Goal: Task Accomplishment & Management: Use online tool/utility

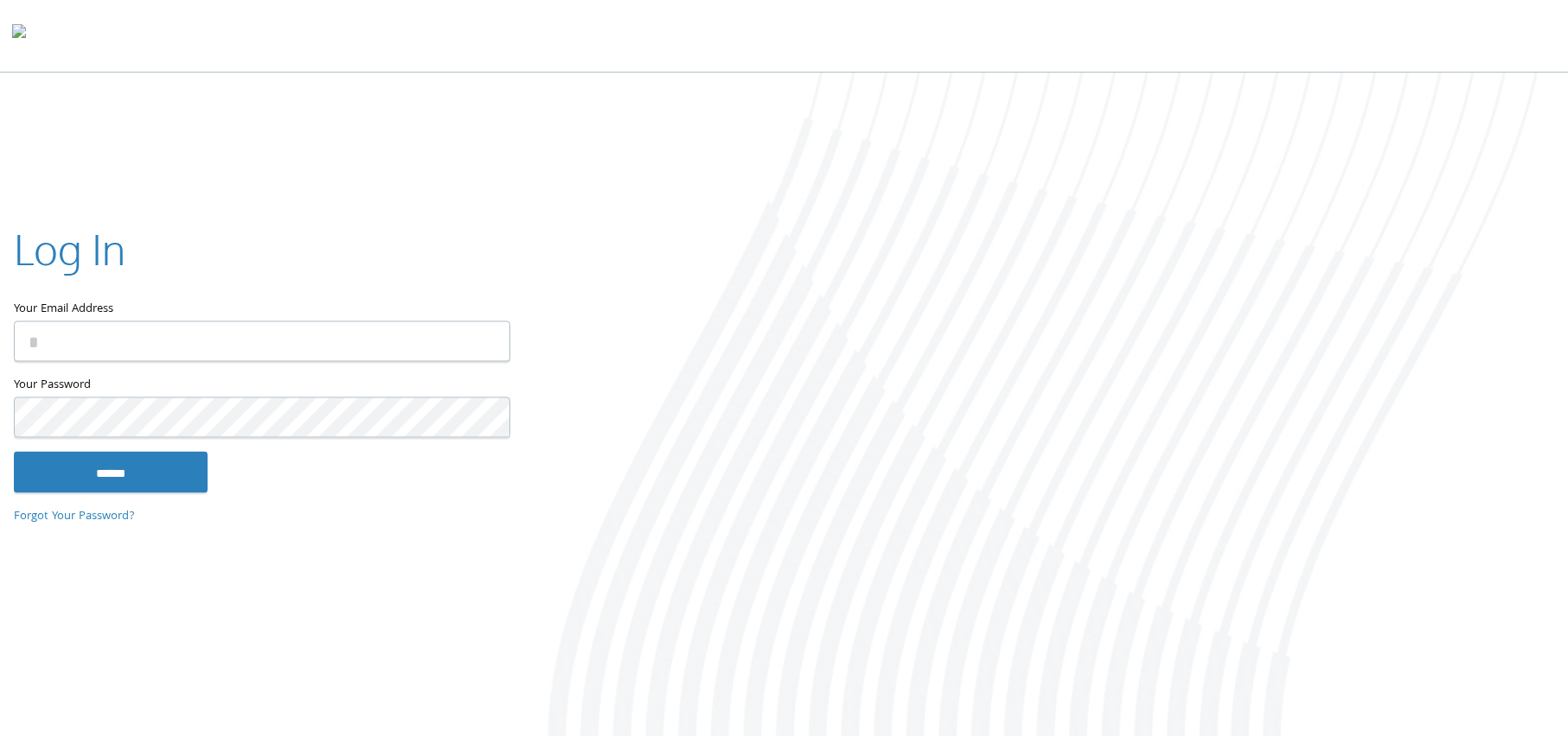
type input "**********"
click at [139, 457] on input "******" at bounding box center [110, 472] width 193 height 41
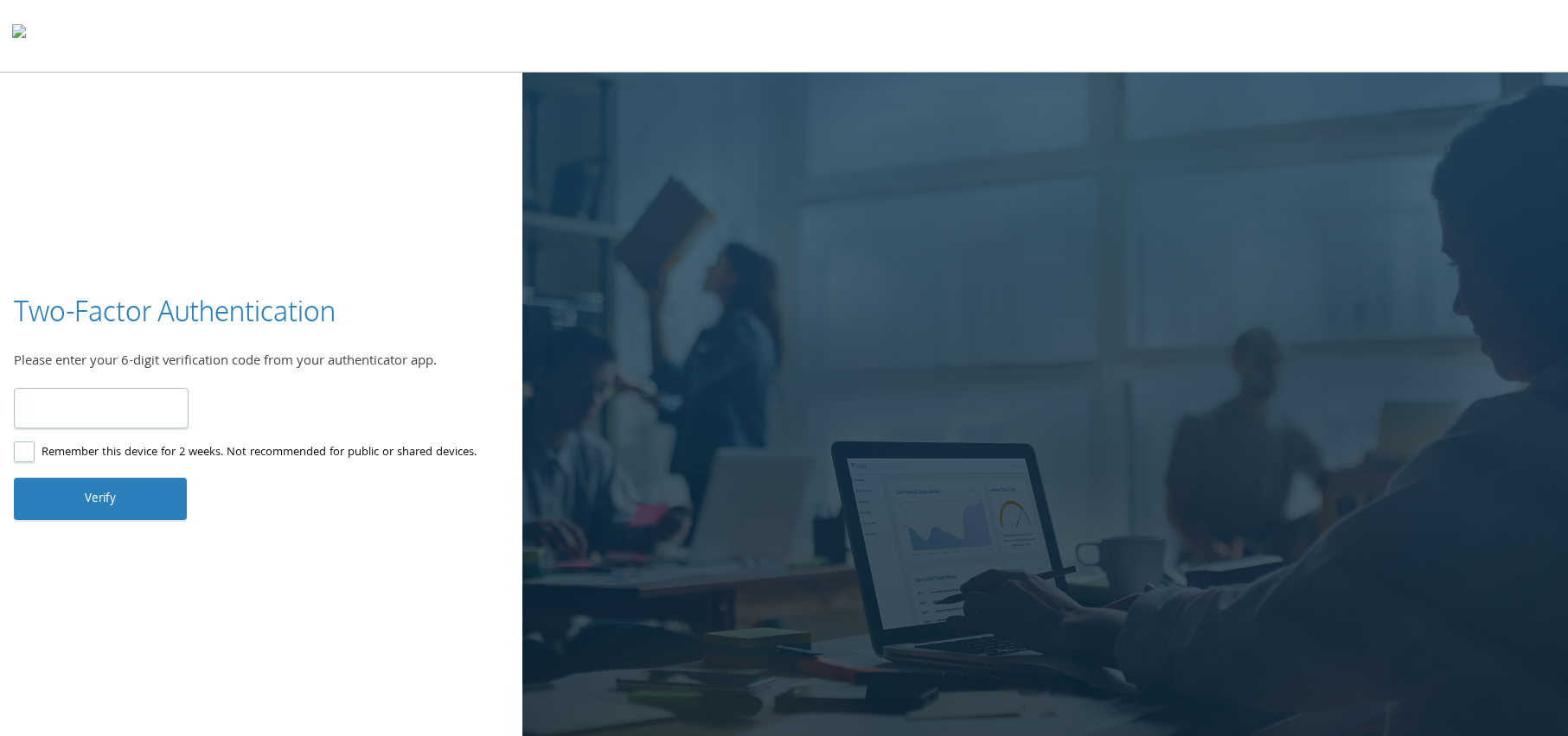
type input "******"
